Goal: Navigation & Orientation: Understand site structure

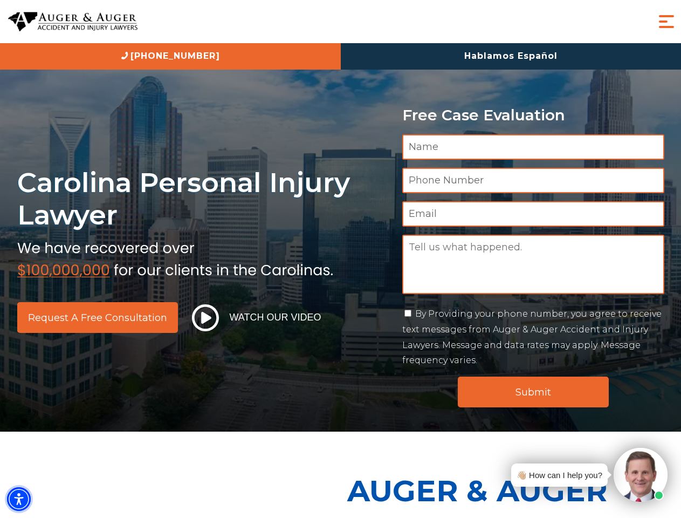
click at [19, 499] on img "Accessibility Menu" at bounding box center [19, 499] width 24 height 24
